Goal: Transaction & Acquisition: Subscribe to service/newsletter

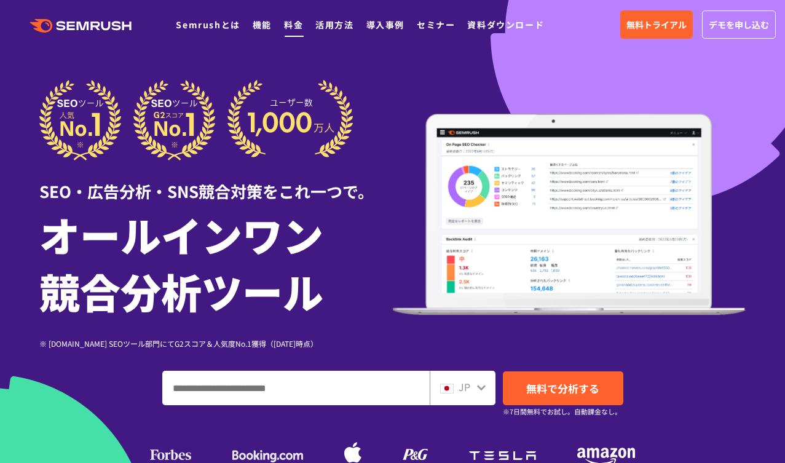
click at [291, 28] on link "料金" at bounding box center [293, 24] width 19 height 12
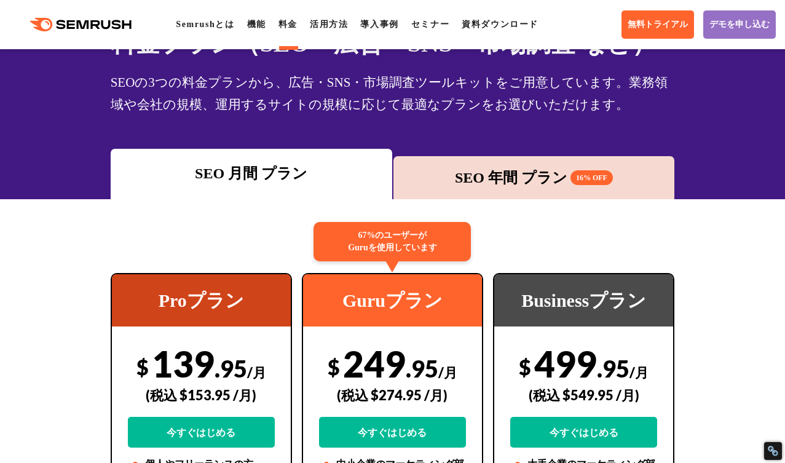
scroll to position [193, 0]
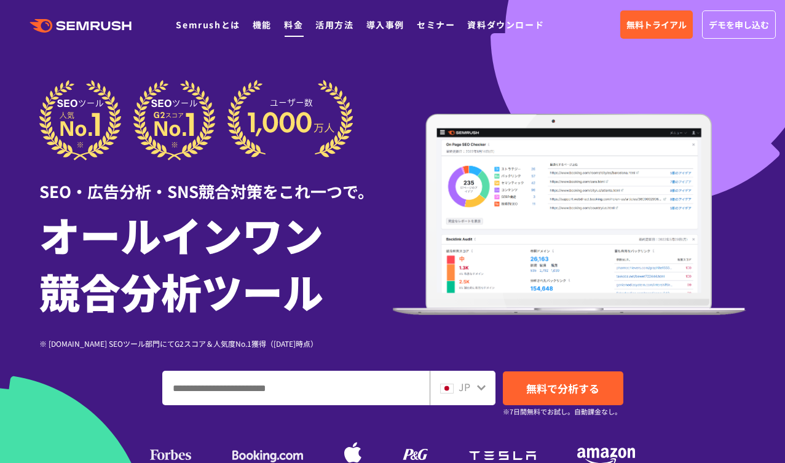
click at [301, 31] on li "料金" at bounding box center [293, 25] width 19 height 16
click at [292, 28] on link "料金" at bounding box center [293, 24] width 19 height 12
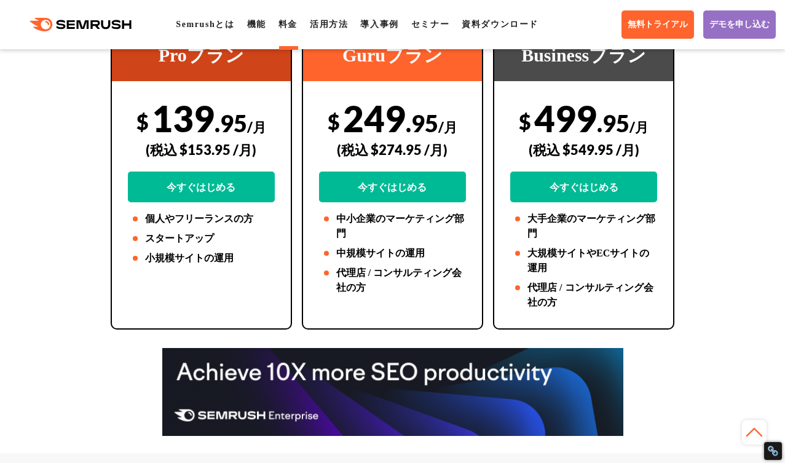
scroll to position [336, 0]
